Goal: Information Seeking & Learning: Learn about a topic

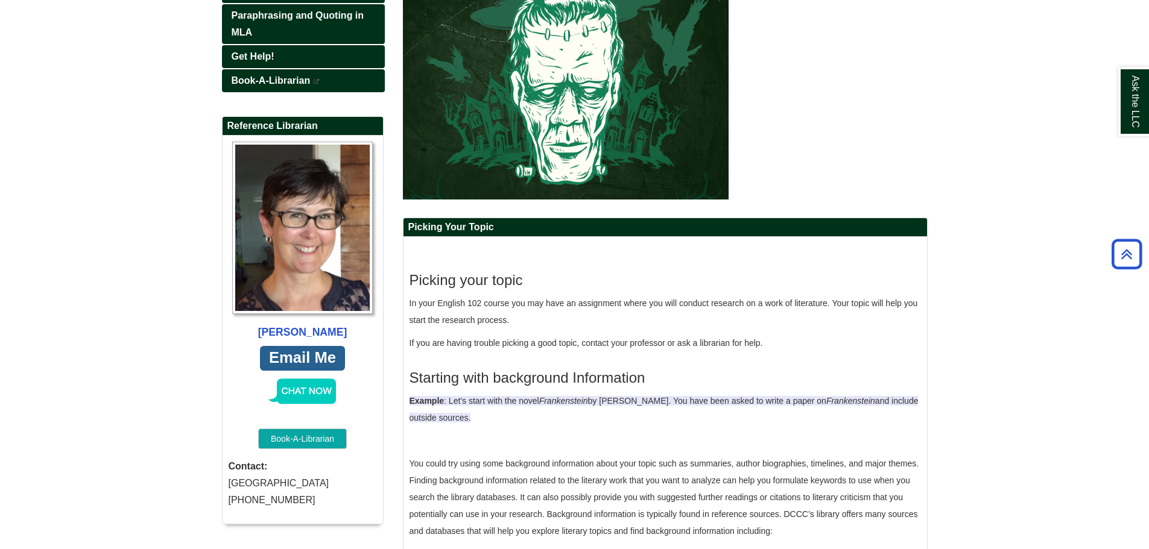
scroll to position [106, 0]
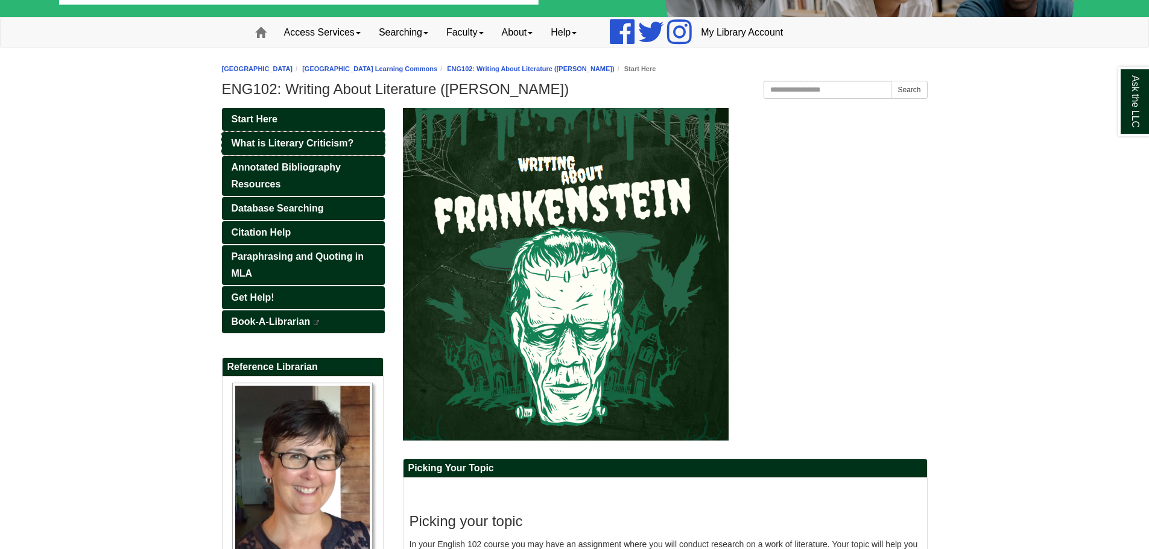
click at [307, 140] on span "What is Literary Criticism?" at bounding box center [293, 143] width 122 height 10
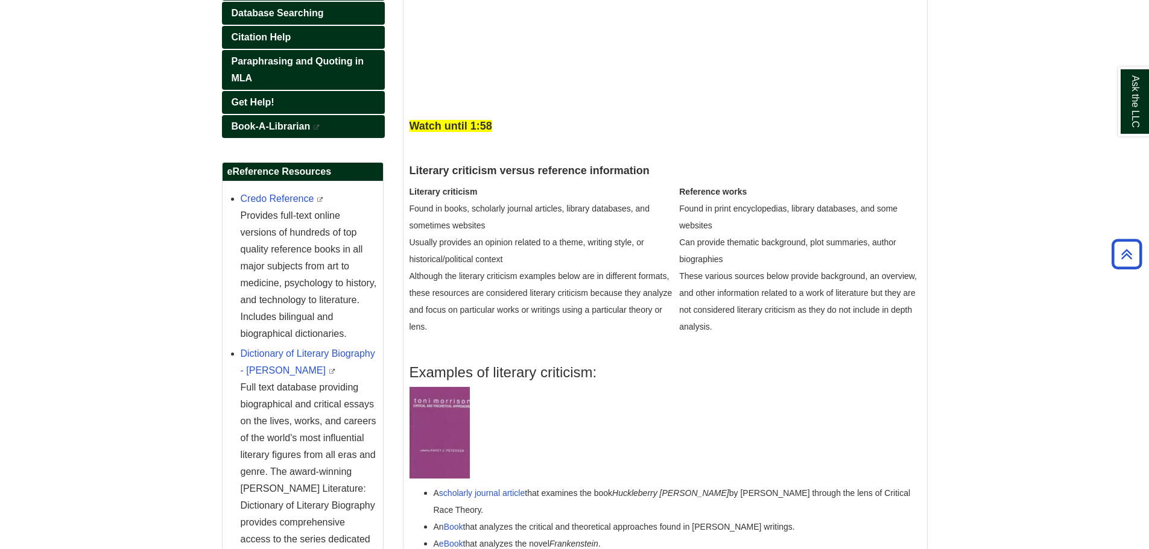
scroll to position [60, 0]
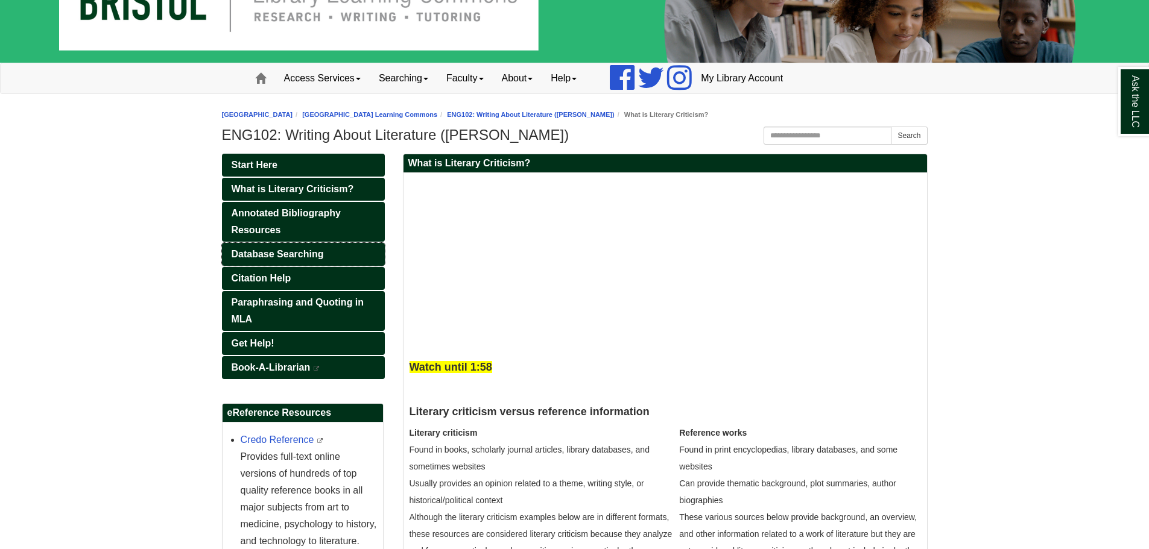
click at [245, 253] on span "Database Searching" at bounding box center [278, 254] width 92 height 10
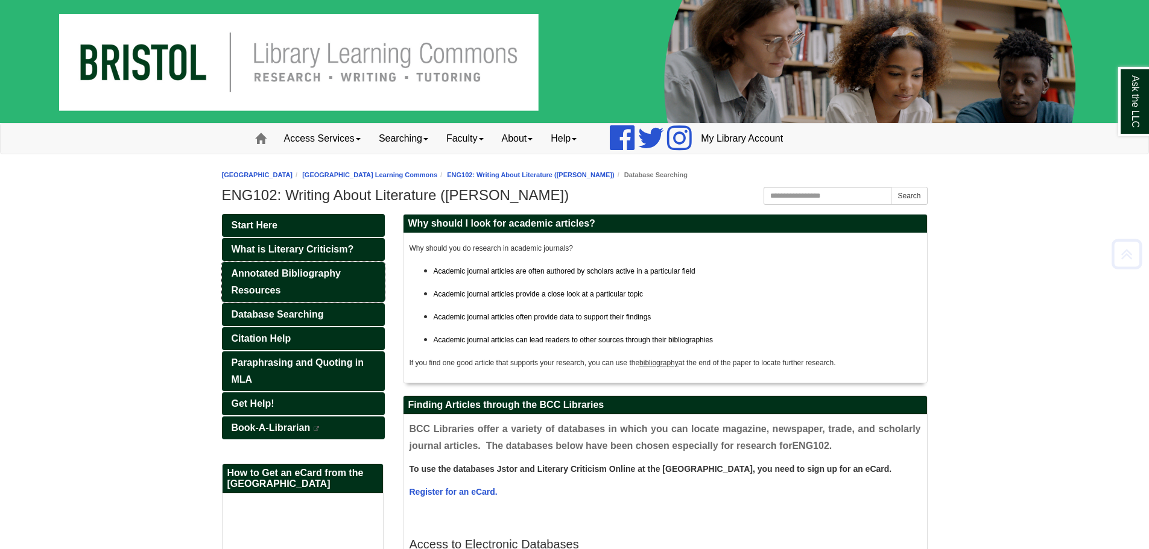
click at [357, 283] on link "Annotated Bibliography Resources" at bounding box center [303, 282] width 163 height 40
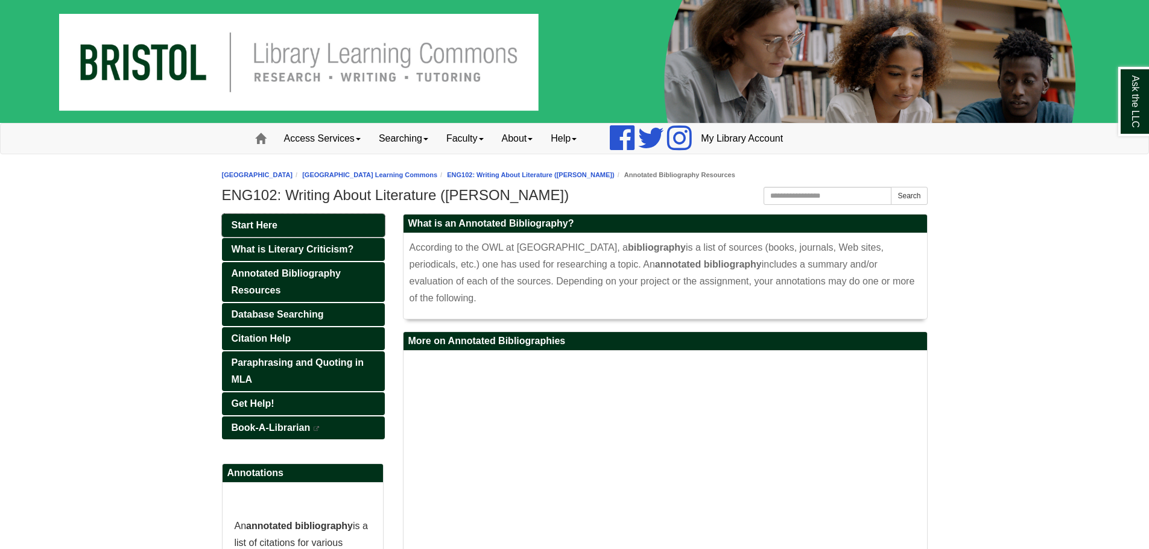
click at [315, 227] on link "Start Here" at bounding box center [303, 225] width 163 height 23
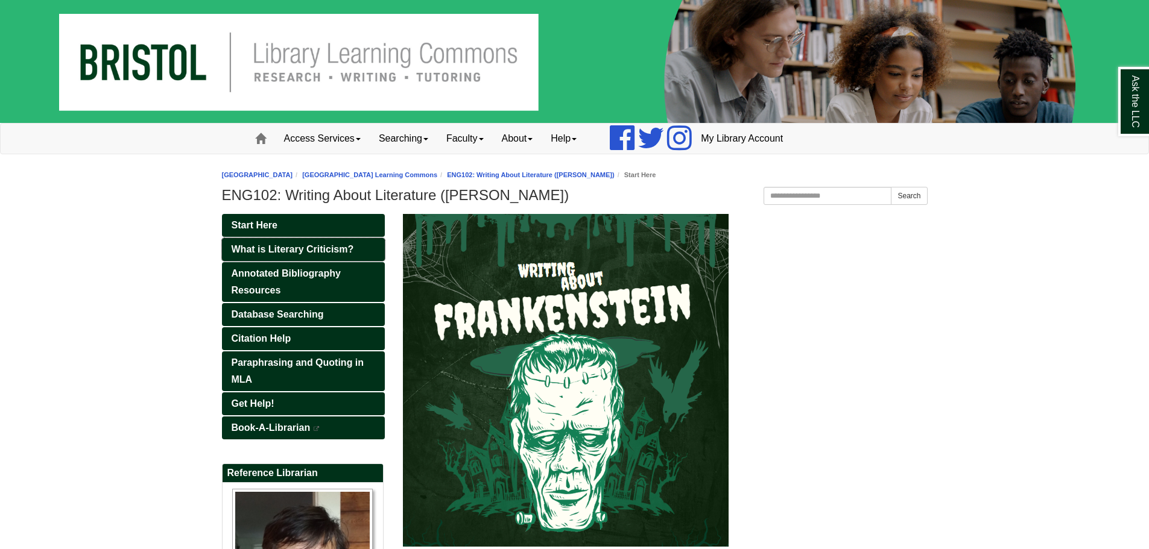
click at [268, 252] on span "What is Literary Criticism?" at bounding box center [293, 249] width 122 height 10
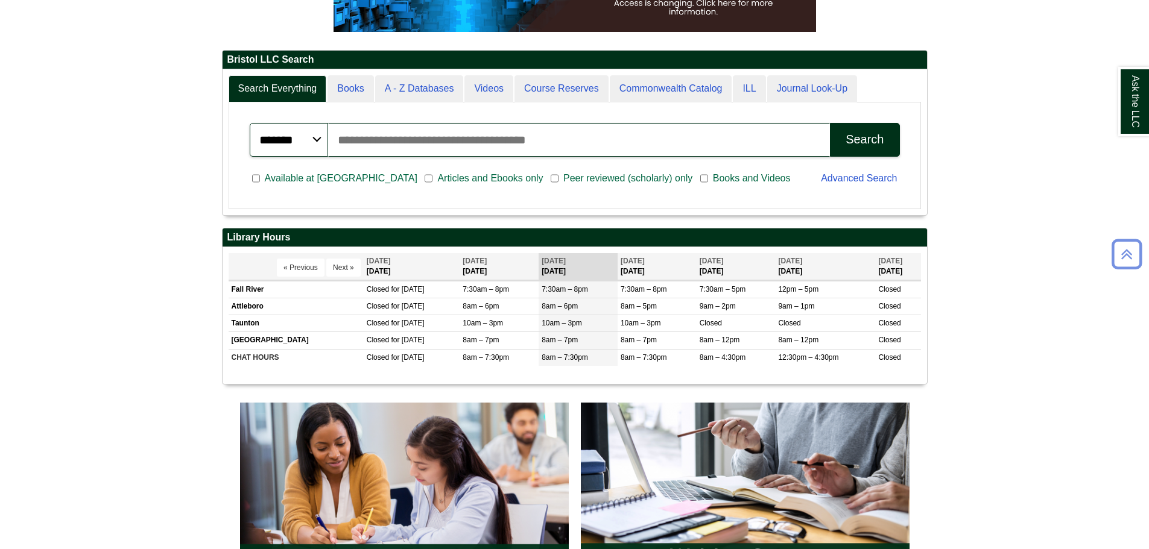
scroll to position [422, 0]
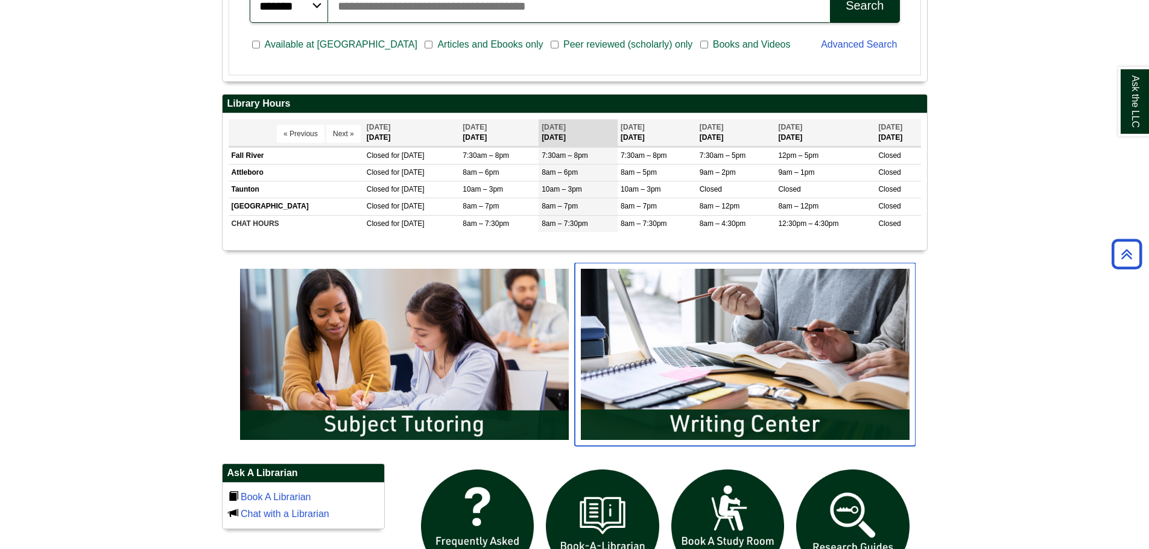
click at [684, 343] on img "slideshow" at bounding box center [745, 354] width 341 height 183
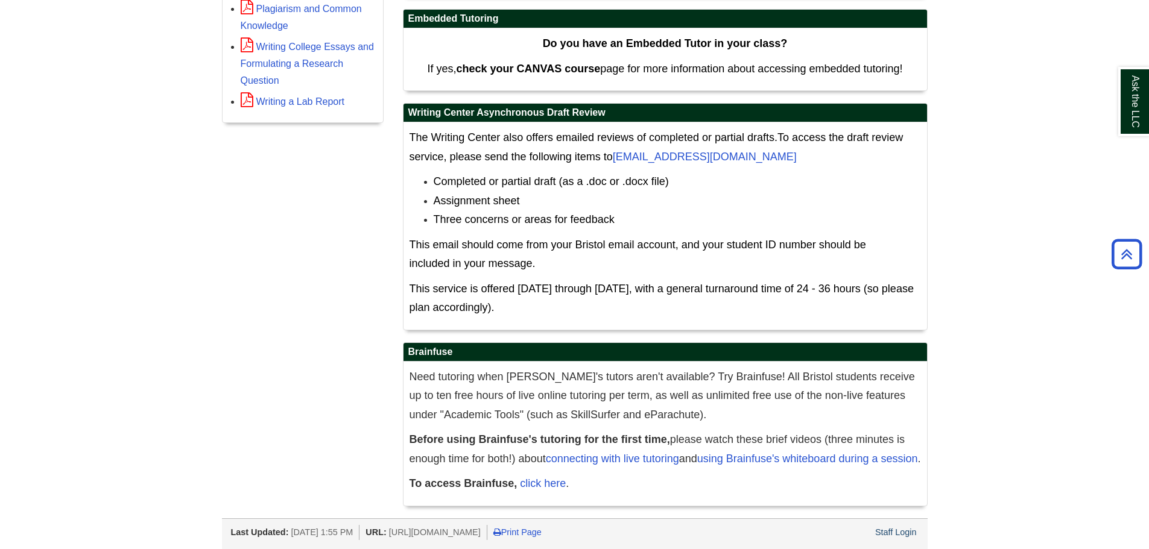
scroll to position [602, 0]
click at [773, 192] on li "Assignment sheet" at bounding box center [677, 201] width 487 height 19
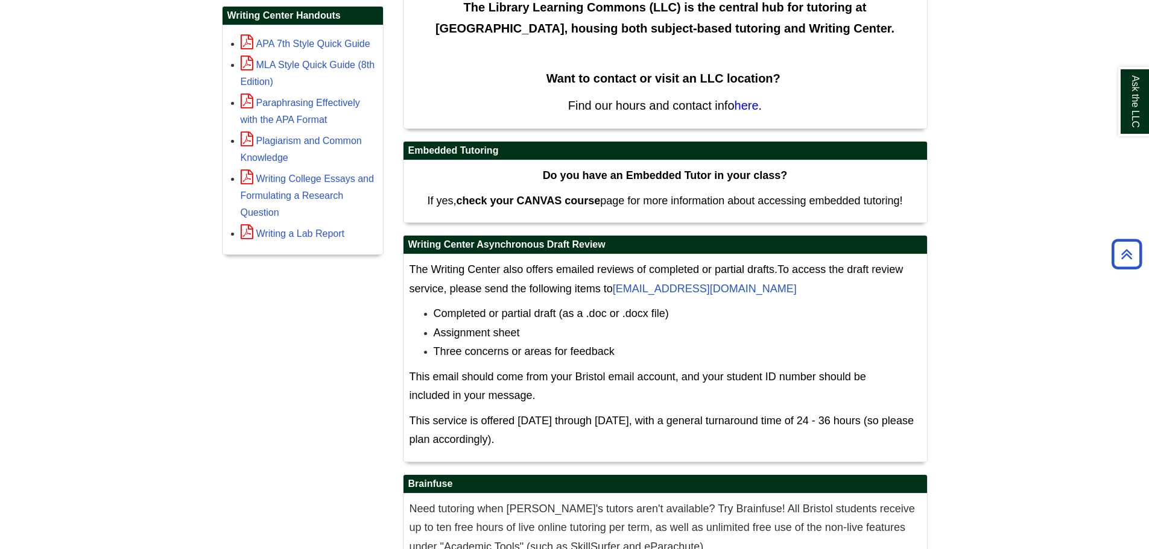
scroll to position [361, 0]
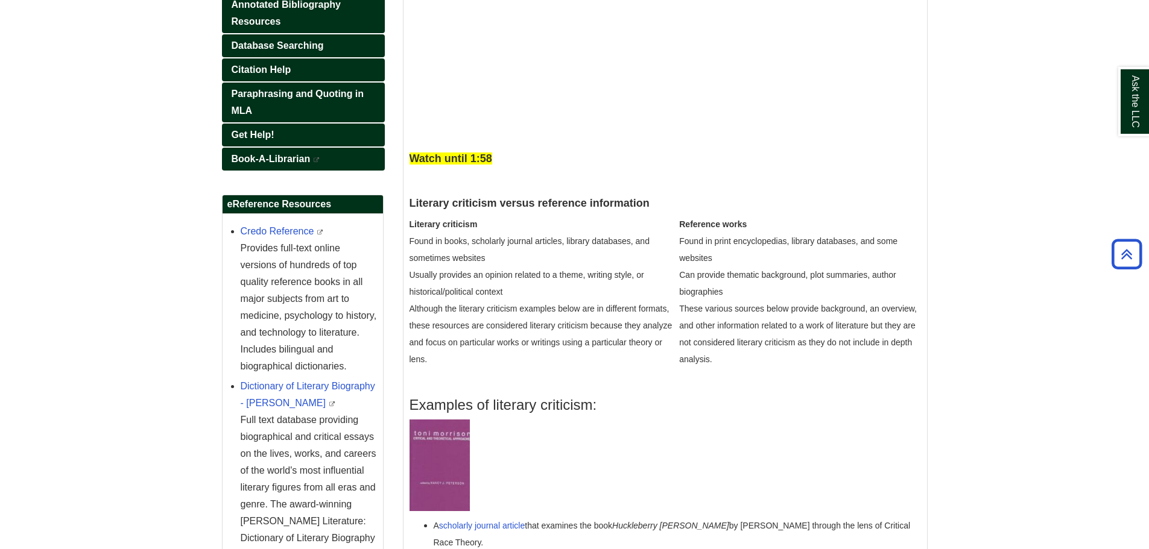
scroll to position [119, 0]
